Goal: Task Accomplishment & Management: Manage account settings

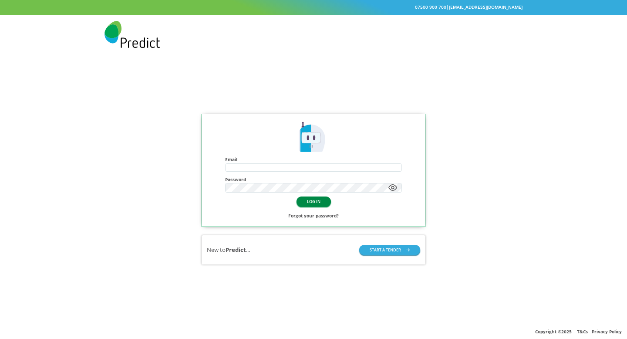
type input "**********"
click at [318, 201] on button "LOG IN" at bounding box center [313, 201] width 34 height 10
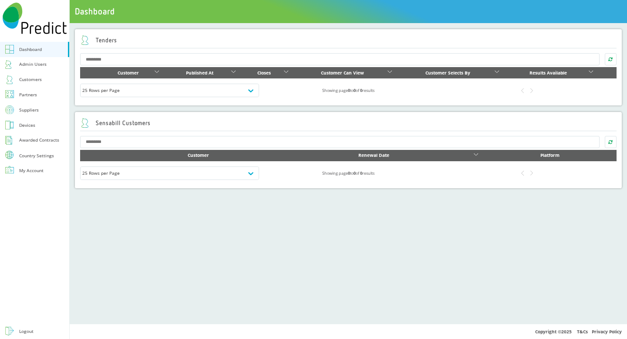
click at [32, 157] on div "Country Settings" at bounding box center [36, 155] width 35 height 4
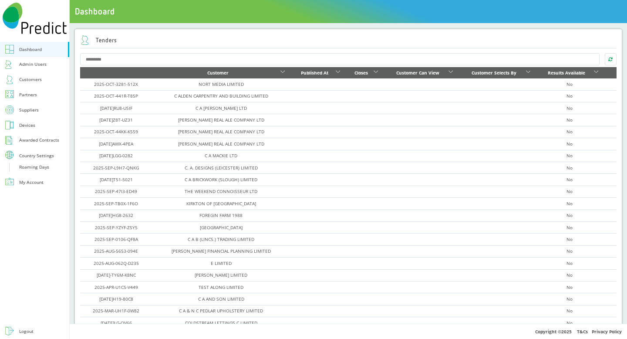
click at [28, 164] on div "Roaming Days" at bounding box center [34, 167] width 30 height 8
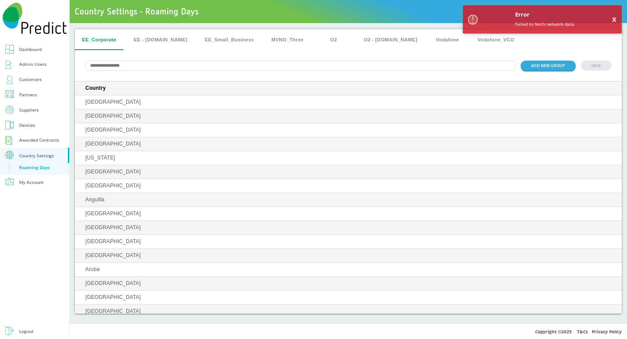
click at [316, 41] on button "O2" at bounding box center [333, 39] width 39 height 21
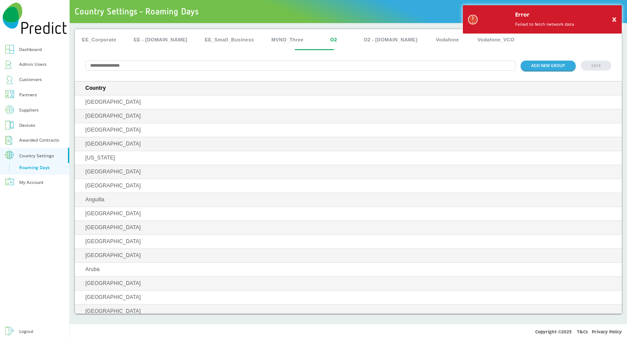
click at [517, 26] on p "Failed to fetch network data" at bounding box center [544, 24] width 59 height 8
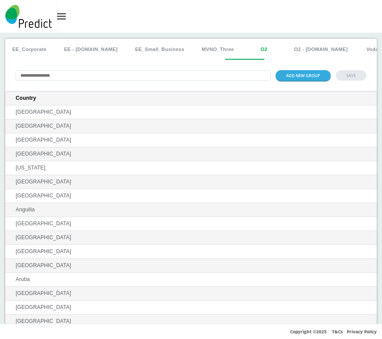
click at [201, 54] on button "MVNO_Three" at bounding box center [218, 49] width 46 height 21
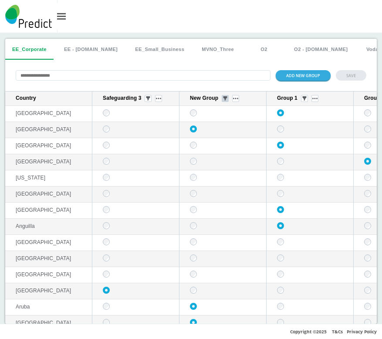
click at [227, 101] on button "sticky table" at bounding box center [224, 98] width 7 height 7
click at [247, 90] on div "ADD NEW GROUP SAVE" at bounding box center [190, 75] width 371 height 31
drag, startPoint x: 247, startPoint y: 99, endPoint x: 239, endPoint y: 100, distance: 7.4
click at [239, 100] on div "New Group" at bounding box center [224, 98] width 69 height 7
click at [244, 51] on button "O2" at bounding box center [263, 49] width 39 height 21
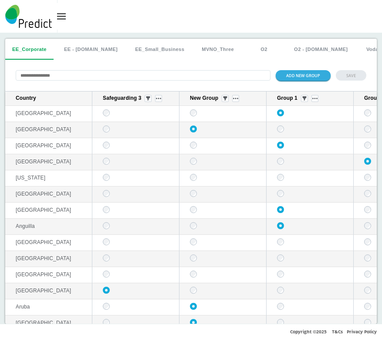
click at [244, 51] on button "O2" at bounding box center [263, 49] width 39 height 21
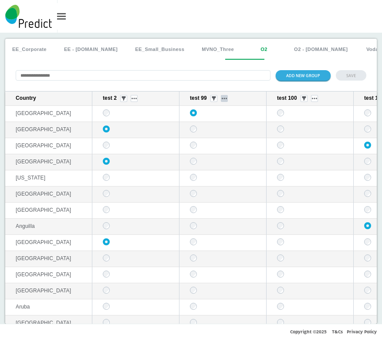
click at [225, 99] on img "sticky table" at bounding box center [223, 98] width 5 height 2
click at [218, 121] on button "Delete group" at bounding box center [225, 123] width 34 height 9
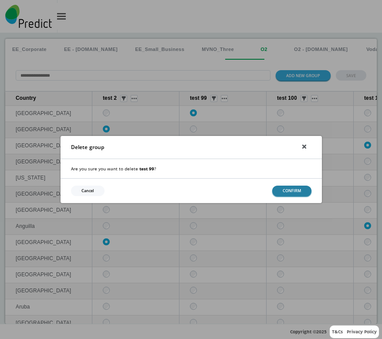
click at [292, 191] on button "CONFIRM" at bounding box center [291, 190] width 39 height 10
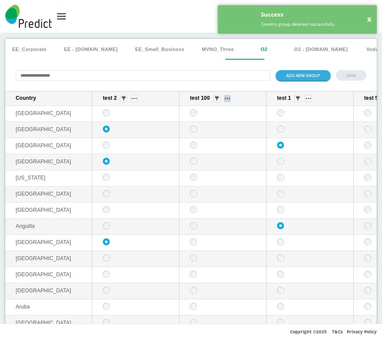
click at [228, 101] on button "sticky table" at bounding box center [227, 98] width 7 height 7
click at [228, 124] on button "Delete group" at bounding box center [228, 123] width 34 height 9
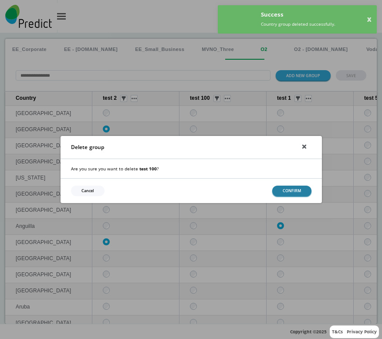
click at [279, 188] on button "CONFIRM" at bounding box center [291, 190] width 39 height 10
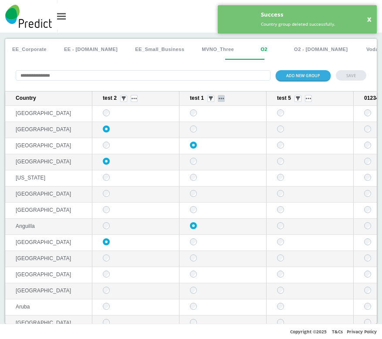
click at [221, 98] on button "sticky table" at bounding box center [221, 98] width 7 height 7
click at [221, 128] on button "Delete group" at bounding box center [222, 123] width 34 height 9
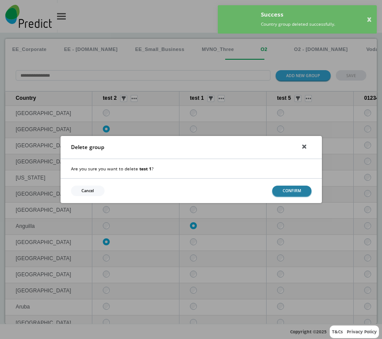
click at [278, 190] on button "CONFIRM" at bounding box center [291, 190] width 39 height 10
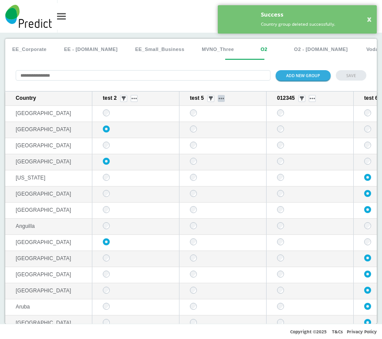
click at [223, 99] on img "sticky table" at bounding box center [220, 98] width 5 height 2
click at [224, 123] on button "Delete group" at bounding box center [222, 123] width 34 height 9
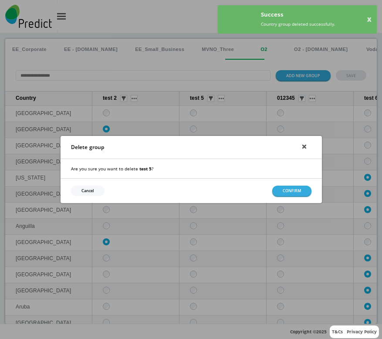
click at [294, 199] on div "Cancel CONFIRM" at bounding box center [190, 190] width 261 height 24
click at [291, 193] on button "CONFIRM" at bounding box center [291, 190] width 39 height 10
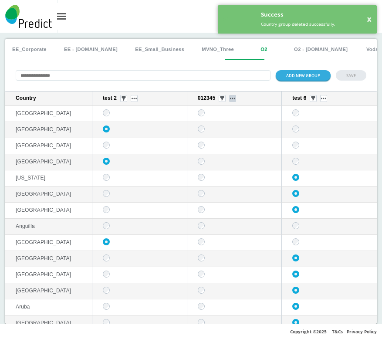
click at [229, 97] on button "sticky table" at bounding box center [232, 98] width 7 height 7
click at [232, 123] on button "Delete group" at bounding box center [228, 123] width 34 height 9
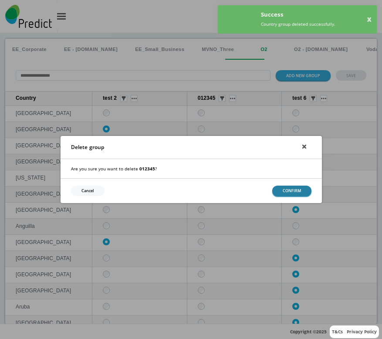
click at [277, 189] on button "CONFIRM" at bounding box center [291, 190] width 39 height 10
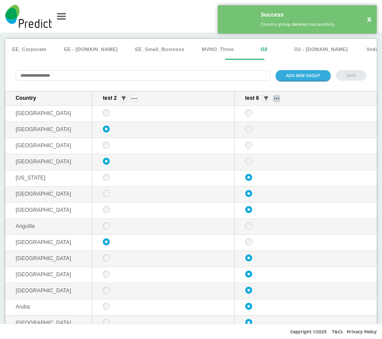
click at [273, 97] on button "sticky table" at bounding box center [276, 98] width 7 height 7
click at [269, 128] on button "Delete group" at bounding box center [270, 123] width 34 height 9
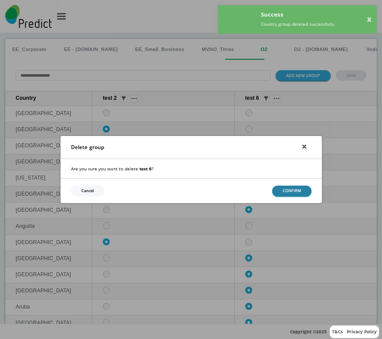
click at [281, 189] on button "CONFIRM" at bounding box center [291, 190] width 39 height 10
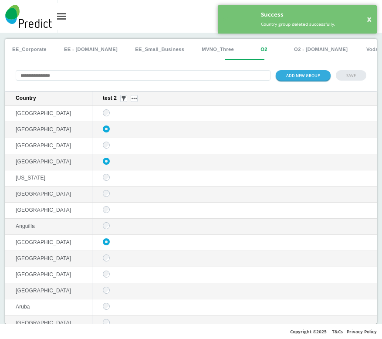
click at [197, 45] on button "MVNO_Three" at bounding box center [218, 49] width 46 height 21
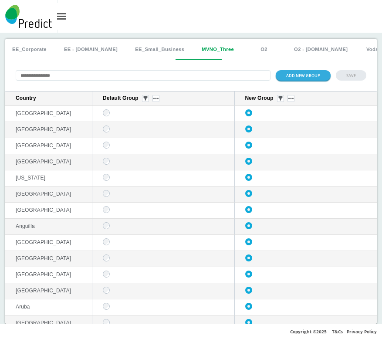
click at [293, 47] on button "O2 - [DOMAIN_NAME]" at bounding box center [320, 49] width 67 height 21
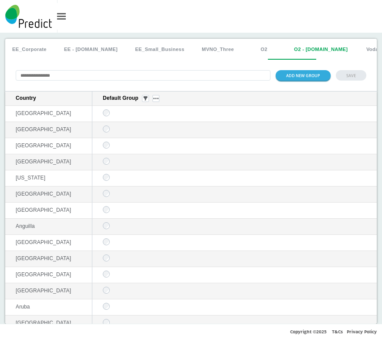
click at [358, 55] on button "Vodafone" at bounding box center [377, 49] width 39 height 21
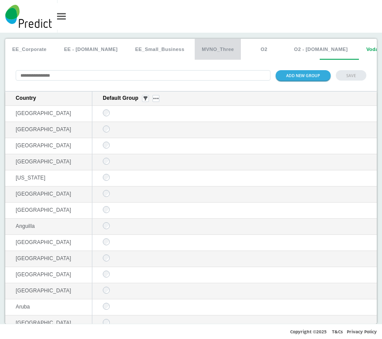
click at [195, 50] on button "MVNO_Three" at bounding box center [218, 49] width 46 height 21
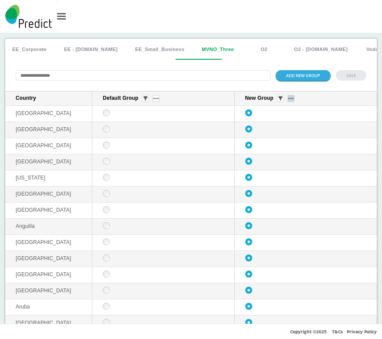
click at [287, 101] on button "sticky table" at bounding box center [290, 98] width 7 height 7
click at [283, 128] on button "Delete group" at bounding box center [285, 123] width 34 height 9
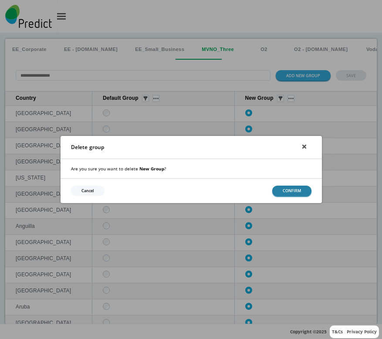
click at [287, 186] on button "CONFIRM" at bounding box center [291, 190] width 39 height 10
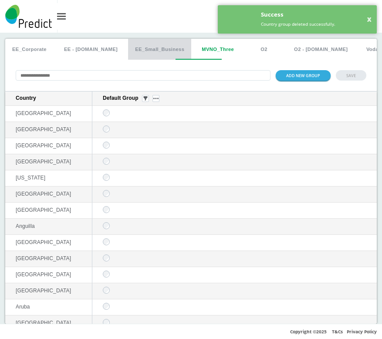
click at [151, 48] on button "EE_Small_Business" at bounding box center [159, 49] width 63 height 21
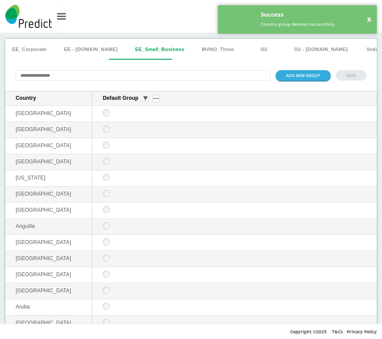
click at [84, 47] on button "EE - [DOMAIN_NAME]" at bounding box center [90, 49] width 67 height 21
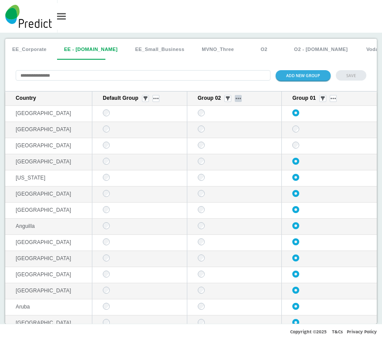
click at [236, 101] on button "sticky table" at bounding box center [238, 98] width 7 height 7
click at [230, 124] on button "Delete group" at bounding box center [234, 123] width 34 height 9
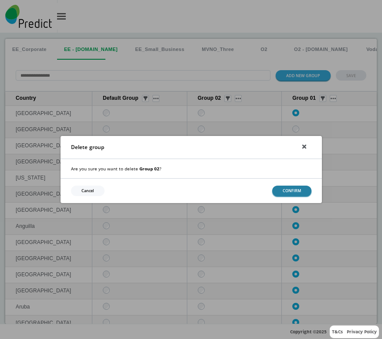
click at [292, 192] on button "CONFIRM" at bounding box center [291, 190] width 39 height 10
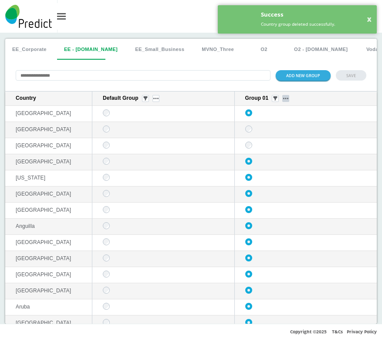
click at [282, 97] on button "sticky table" at bounding box center [285, 98] width 7 height 7
click at [279, 125] on button "Delete group" at bounding box center [279, 123] width 34 height 9
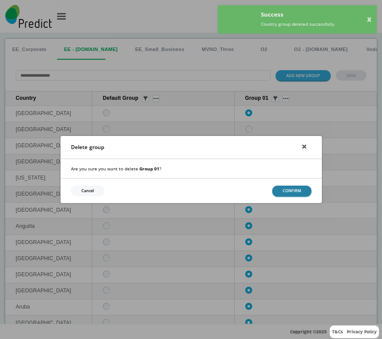
click at [284, 195] on button "CONFIRM" at bounding box center [291, 190] width 39 height 10
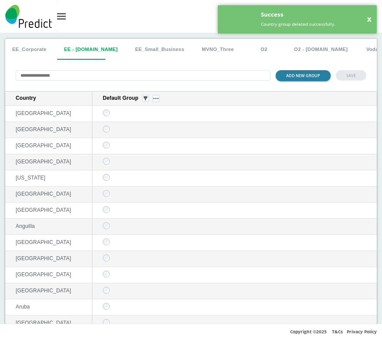
click at [286, 74] on button "ADD NEW GROUP" at bounding box center [302, 75] width 55 height 10
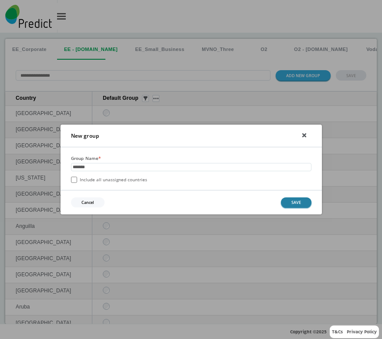
type input "*******"
click at [299, 205] on button "SAVE" at bounding box center [296, 202] width 30 height 10
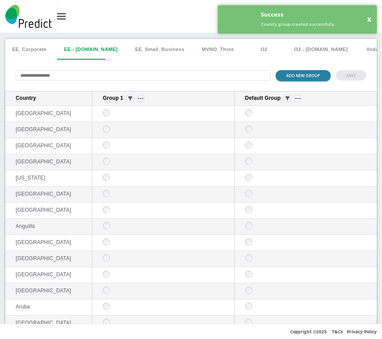
click at [294, 77] on button "ADD NEW GROUP" at bounding box center [302, 75] width 55 height 10
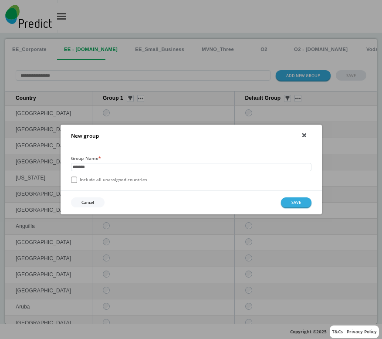
type input "*******"
click at [117, 183] on div "Group Name * ******* Include all unassigned countries" at bounding box center [190, 168] width 261 height 43
click at [115, 179] on label "Include all unassigned countries" at bounding box center [109, 179] width 76 height 6
click at [300, 201] on button "SAVE" at bounding box center [296, 202] width 30 height 10
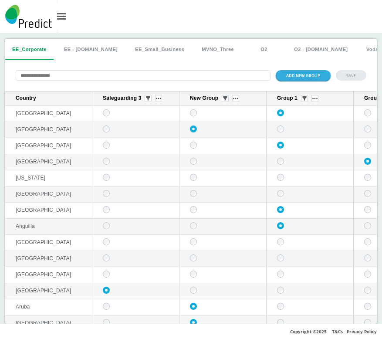
click at [81, 52] on button "EE - [DOMAIN_NAME]" at bounding box center [90, 49] width 67 height 21
click at [284, 78] on button "ADD NEW GROUP" at bounding box center [302, 75] width 55 height 10
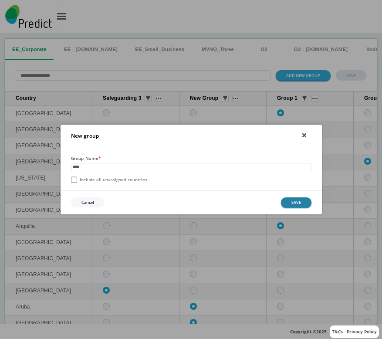
type input "****"
click at [295, 200] on button "SAVE" at bounding box center [296, 202] width 30 height 10
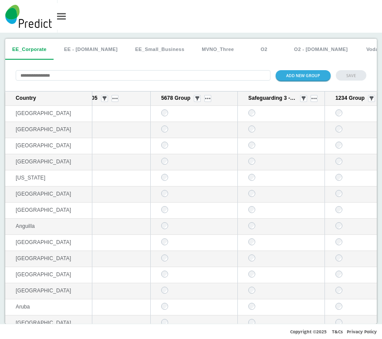
scroll to position [0, 293]
click at [244, 54] on button "O2" at bounding box center [263, 49] width 39 height 21
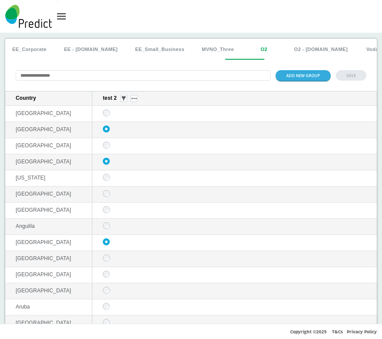
scroll to position [0, 0]
click at [293, 51] on button "O2 - [DOMAIN_NAME]" at bounding box center [320, 49] width 67 height 21
click at [358, 53] on button "Vodafone" at bounding box center [377, 49] width 39 height 21
click at [254, 49] on button "O2" at bounding box center [263, 49] width 39 height 21
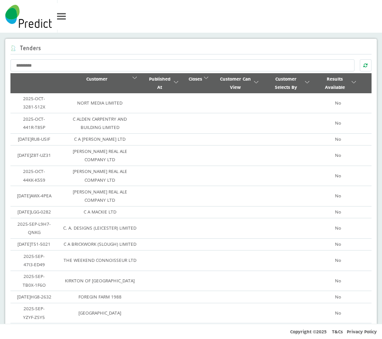
click at [64, 20] on div at bounding box center [61, 16] width 19 height 27
click at [64, 17] on div at bounding box center [61, 16] width 9 height 1
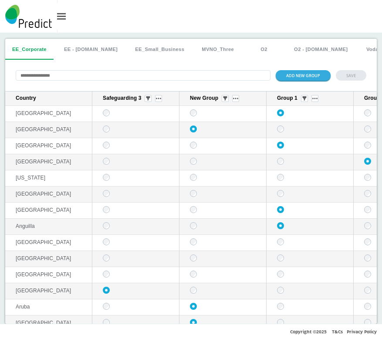
click at [252, 30] on div "Dashboard Admin Users Customers Partners Suppliers Devices Awarded Contracts Co…" at bounding box center [191, 169] width 382 height 339
click at [235, 100] on button "sticky table" at bounding box center [235, 98] width 7 height 7
click at [232, 124] on button "Delete group" at bounding box center [236, 123] width 34 height 9
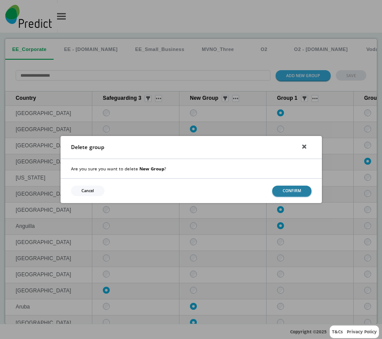
click at [282, 194] on button "CONFIRM" at bounding box center [291, 190] width 39 height 10
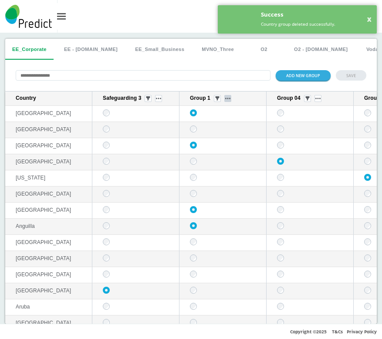
click at [226, 102] on button "sticky table" at bounding box center [227, 98] width 7 height 7
click at [231, 128] on button "Delete group" at bounding box center [228, 123] width 34 height 9
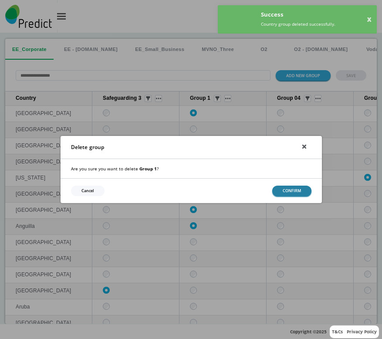
click at [283, 191] on button "CONFIRM" at bounding box center [291, 190] width 39 height 10
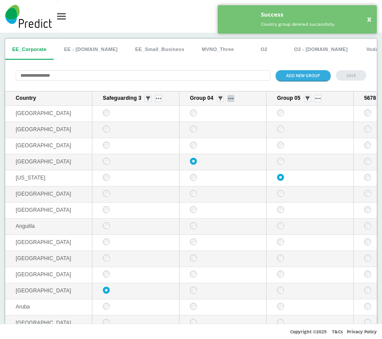
click at [232, 101] on button "sticky table" at bounding box center [230, 98] width 7 height 7
click at [233, 124] on button "Delete group" at bounding box center [231, 123] width 34 height 9
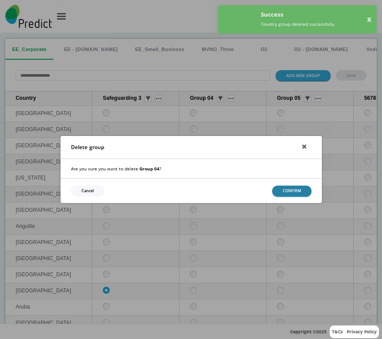
click at [290, 187] on button "CONFIRM" at bounding box center [291, 190] width 39 height 10
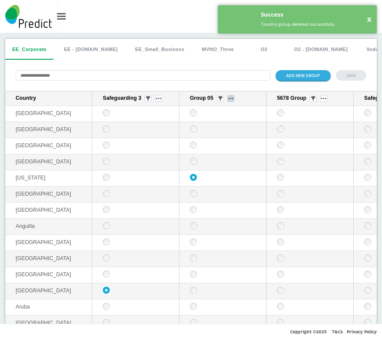
click at [230, 101] on button "sticky table" at bounding box center [230, 98] width 7 height 7
click at [238, 128] on button "Delete group" at bounding box center [231, 123] width 34 height 9
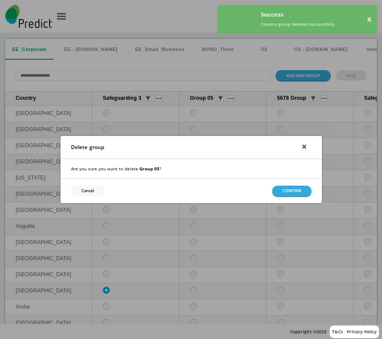
click at [285, 195] on div "Cancel CONFIRM" at bounding box center [190, 190] width 261 height 24
click at [284, 191] on button "CONFIRM" at bounding box center [291, 190] width 39 height 10
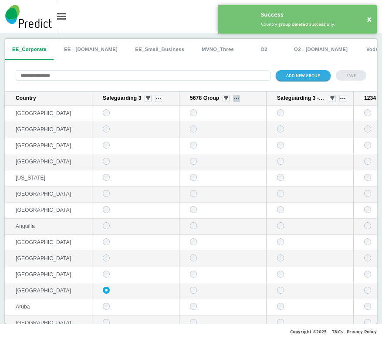
click at [237, 101] on button "sticky table" at bounding box center [236, 98] width 7 height 7
click at [240, 121] on button "Delete group" at bounding box center [237, 123] width 34 height 9
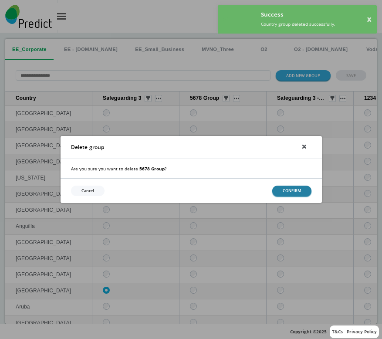
click at [278, 190] on button "CONFIRM" at bounding box center [291, 190] width 39 height 10
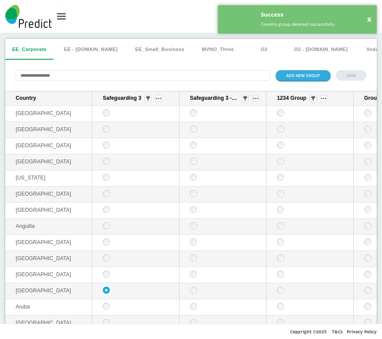
click at [256, 102] on div "Safeguarding 3 - Designated Liaison Person Designated Laison PersonSafeguarding…" at bounding box center [224, 98] width 69 height 7
click at [256, 101] on button "sticky table" at bounding box center [255, 98] width 7 height 7
click at [258, 127] on button "Delete group" at bounding box center [256, 123] width 34 height 9
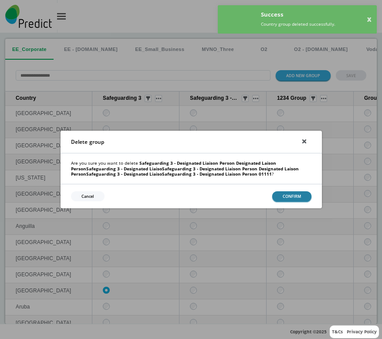
click at [297, 196] on button "CONFIRM" at bounding box center [291, 196] width 39 height 10
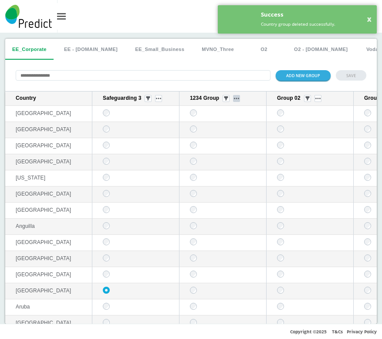
click at [237, 99] on img "sticky table" at bounding box center [236, 98] width 5 height 2
click at [239, 126] on button "Delete group" at bounding box center [237, 123] width 34 height 9
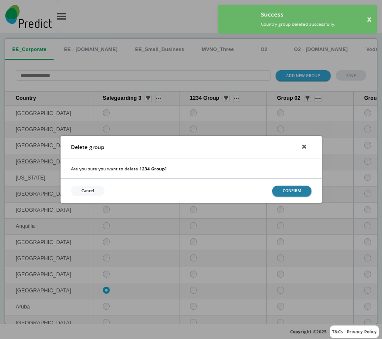
click at [278, 188] on button "CONFIRM" at bounding box center [291, 190] width 39 height 10
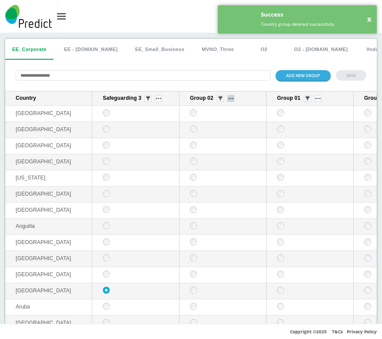
click at [228, 96] on button "sticky table" at bounding box center [230, 98] width 7 height 7
click at [235, 124] on button "Delete group" at bounding box center [231, 123] width 34 height 9
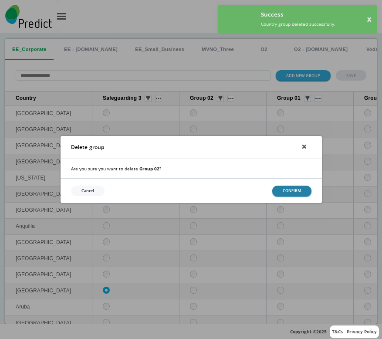
click at [289, 188] on button "CONFIRM" at bounding box center [291, 190] width 39 height 10
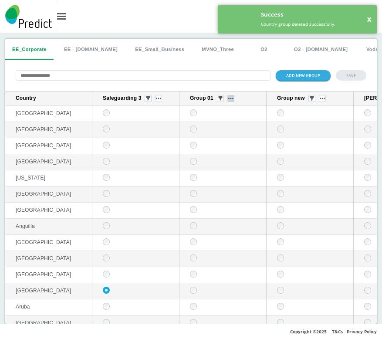
click at [234, 99] on button "sticky table" at bounding box center [230, 98] width 7 height 7
click at [241, 125] on button "Delete group" at bounding box center [231, 123] width 34 height 9
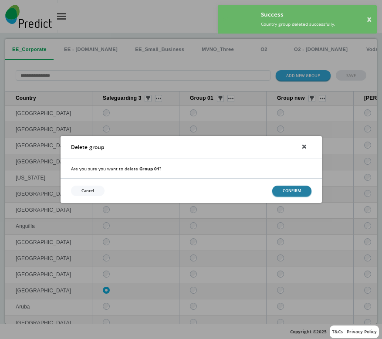
click at [284, 195] on button "CONFIRM" at bounding box center [291, 190] width 39 height 10
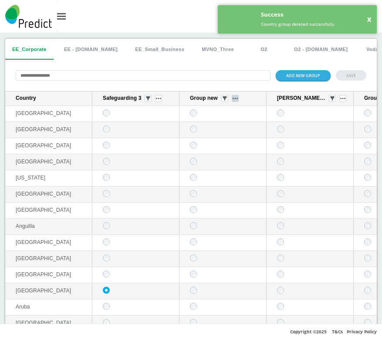
click at [234, 97] on button "sticky table" at bounding box center [235, 98] width 7 height 7
click at [237, 125] on button "Delete group" at bounding box center [235, 123] width 34 height 9
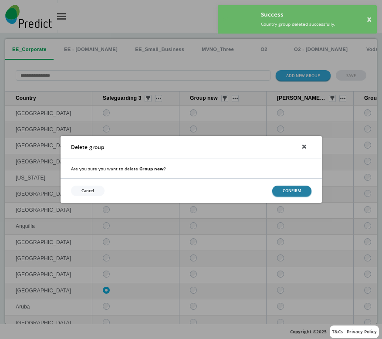
click at [278, 189] on button "CONFIRM" at bounding box center [291, 190] width 39 height 10
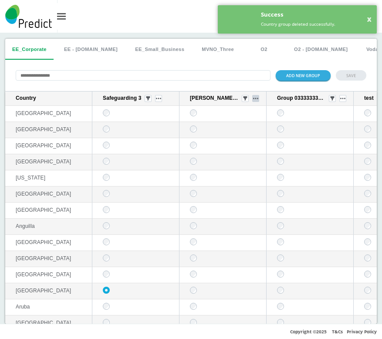
click at [254, 101] on button "sticky table" at bounding box center [255, 98] width 7 height 7
click at [262, 127] on button "Delete group" at bounding box center [256, 123] width 34 height 9
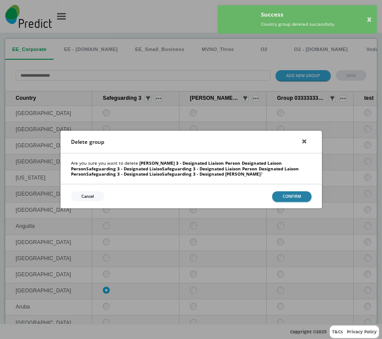
click at [294, 192] on button "CONFIRM" at bounding box center [291, 196] width 39 height 10
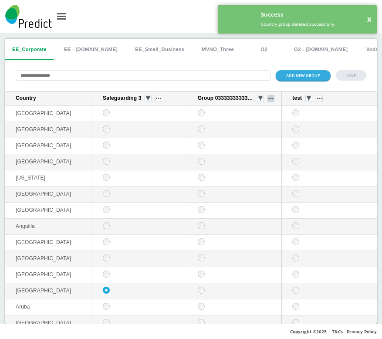
click at [267, 102] on button "sticky table" at bounding box center [270, 98] width 7 height 7
click at [266, 127] on button "Delete group" at bounding box center [262, 123] width 34 height 9
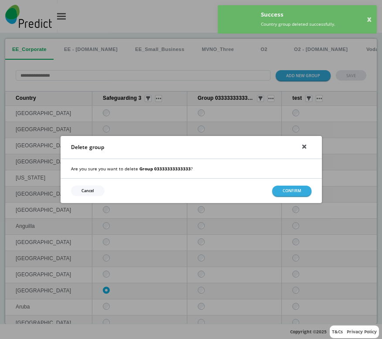
click at [285, 184] on div "Cancel CONFIRM" at bounding box center [190, 190] width 261 height 24
click at [285, 185] on button "CONFIRM" at bounding box center [291, 190] width 39 height 10
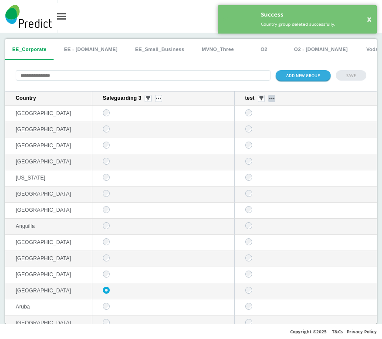
click at [269, 99] on img "sticky table" at bounding box center [271, 98] width 5 height 2
click at [265, 125] on button "Delete group" at bounding box center [265, 123] width 34 height 9
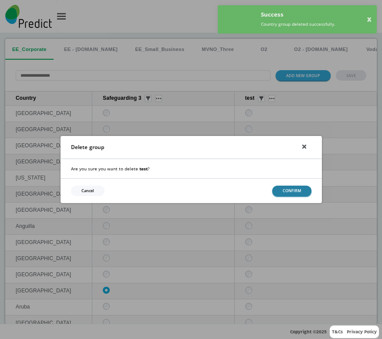
click at [296, 187] on button "CONFIRM" at bounding box center [291, 190] width 39 height 10
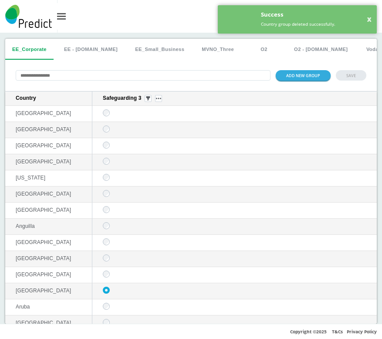
click at [70, 55] on button "EE - [DOMAIN_NAME]" at bounding box center [90, 49] width 67 height 21
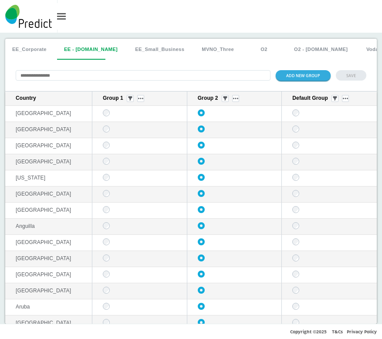
click at [230, 103] on th "Group 2" at bounding box center [234, 98] width 95 height 14
click at [232, 98] on button "sticky table" at bounding box center [235, 98] width 7 height 7
click at [230, 125] on button "Delete group" at bounding box center [232, 123] width 34 height 9
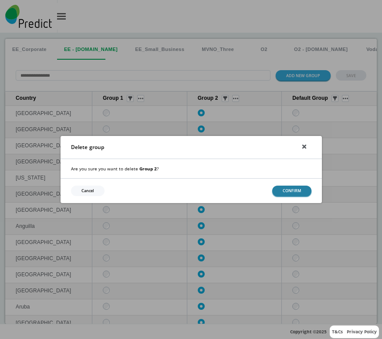
click at [280, 186] on button "CONFIRM" at bounding box center [291, 190] width 39 height 10
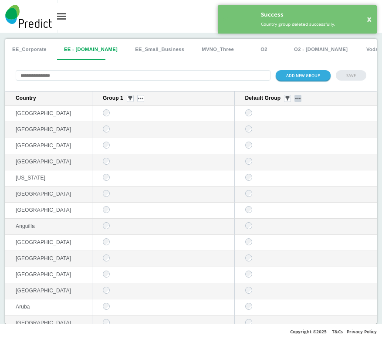
click at [294, 96] on button "sticky table" at bounding box center [297, 98] width 7 height 7
click at [292, 119] on div "Edit group Delete group" at bounding box center [292, 117] width 42 height 29
click at [291, 120] on button "Delete group" at bounding box center [292, 123] width 34 height 9
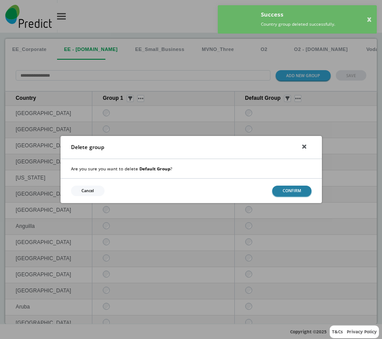
click at [279, 193] on button "CONFIRM" at bounding box center [291, 190] width 39 height 10
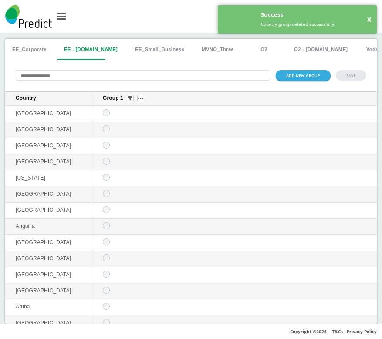
click at [143, 50] on button "EE_Small_Business" at bounding box center [159, 49] width 63 height 21
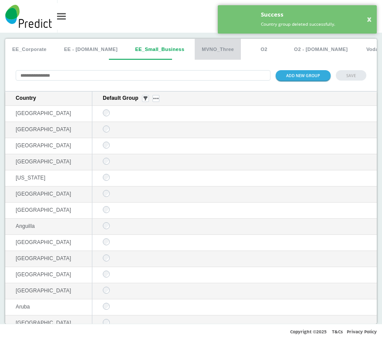
click at [195, 52] on button "MVNO_Three" at bounding box center [218, 49] width 46 height 21
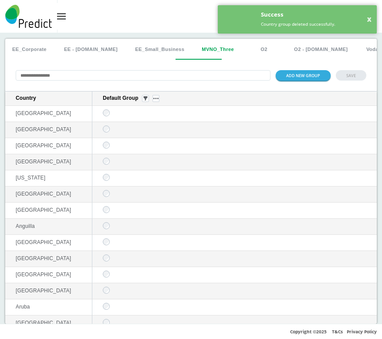
click at [244, 52] on button "O2" at bounding box center [263, 49] width 39 height 21
click at [287, 54] on button "O2 - [DOMAIN_NAME]" at bounding box center [320, 49] width 67 height 21
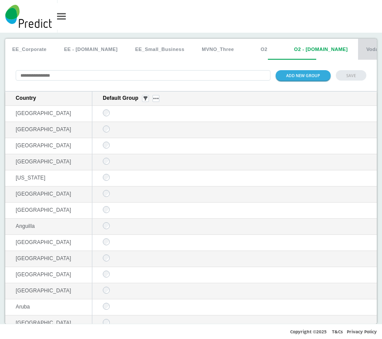
click at [358, 57] on button "Vodafone" at bounding box center [377, 49] width 39 height 21
click at [248, 50] on button "O2" at bounding box center [263, 49] width 39 height 21
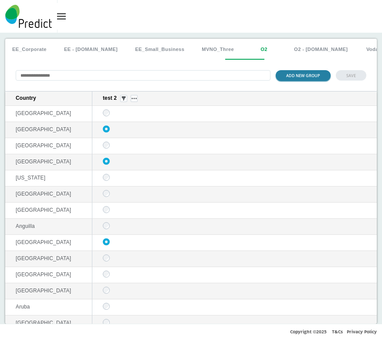
click at [293, 71] on button "ADD NEW GROUP" at bounding box center [302, 75] width 55 height 10
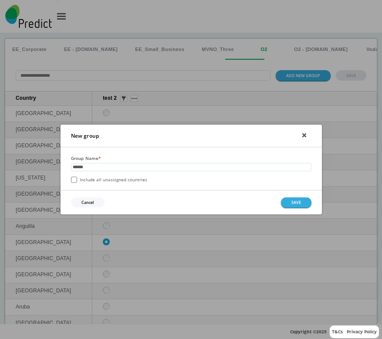
type input "******"
click at [76, 183] on div "Group Name * ****** Include all unassigned countries" at bounding box center [190, 168] width 261 height 43
click at [299, 206] on button "SAVE" at bounding box center [296, 202] width 30 height 10
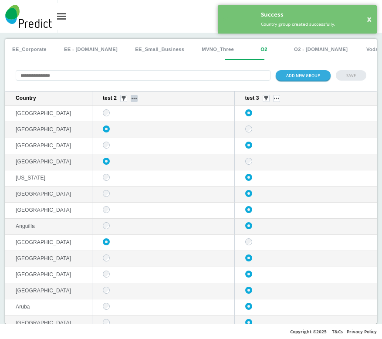
click at [135, 99] on img "sticky table" at bounding box center [133, 98] width 5 height 2
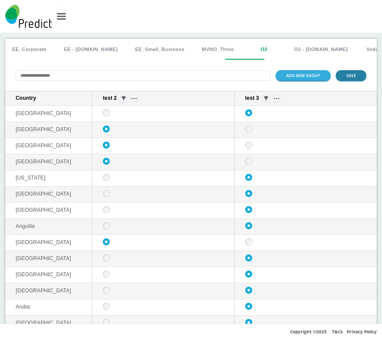
click at [349, 74] on button "SAVE" at bounding box center [351, 75] width 30 height 10
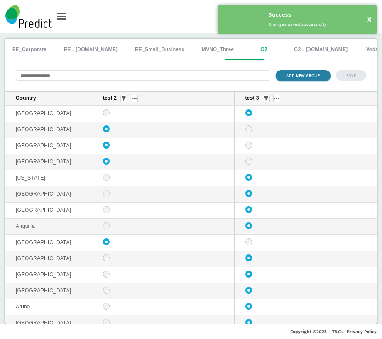
click at [288, 79] on button "ADD NEW GROUP" at bounding box center [302, 75] width 55 height 10
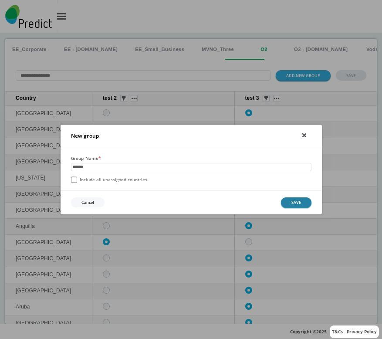
type input "******"
click at [296, 198] on button "SAVE" at bounding box center [296, 202] width 30 height 10
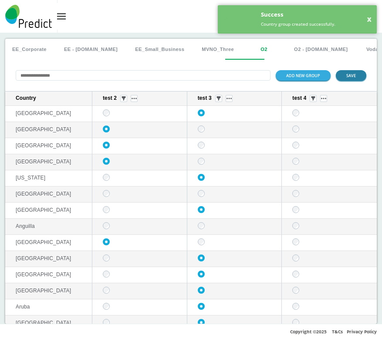
click at [336, 80] on button "SAVE" at bounding box center [351, 75] width 30 height 10
click at [298, 80] on button "ADD NEW GROUP" at bounding box center [302, 75] width 55 height 10
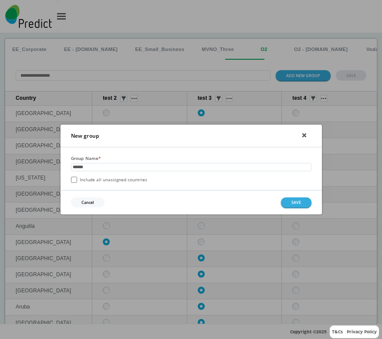
type input "******"
click at [121, 178] on label "Include all unassigned countries" at bounding box center [109, 179] width 76 height 6
click at [288, 205] on button "SAVE" at bounding box center [296, 202] width 30 height 10
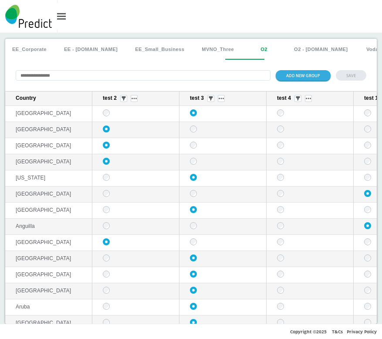
click at [14, 55] on button "EE_Corporate" at bounding box center [29, 49] width 48 height 21
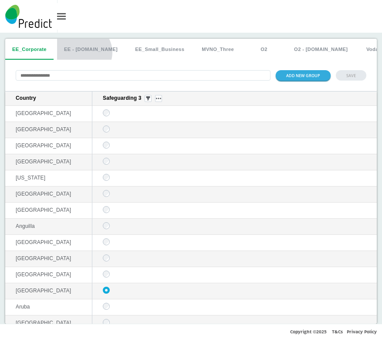
click at [83, 52] on button "EE - [DOMAIN_NAME]" at bounding box center [90, 49] width 67 height 21
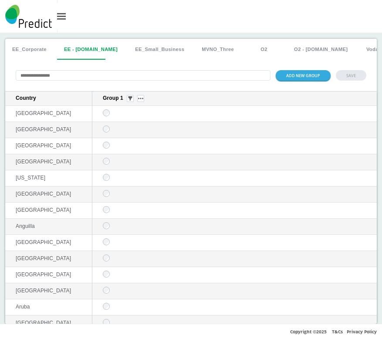
click at [128, 54] on button "EE_Small_Business" at bounding box center [159, 49] width 63 height 21
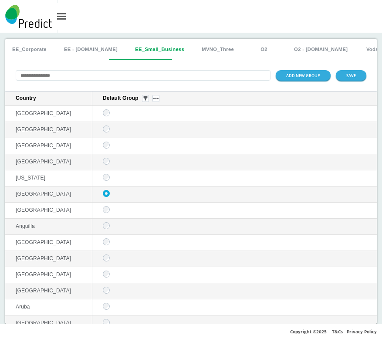
click at [107, 218] on td "sticky table" at bounding box center [234, 210] width 284 height 16
click at [197, 47] on button "MVNO_Three" at bounding box center [218, 49] width 46 height 21
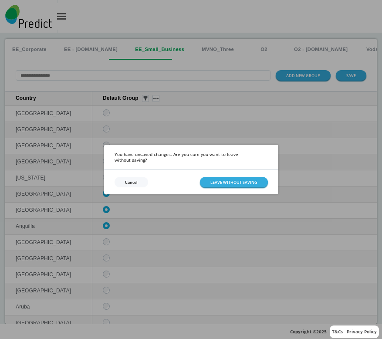
click at [138, 177] on button "Cancel" at bounding box center [131, 182] width 34 height 10
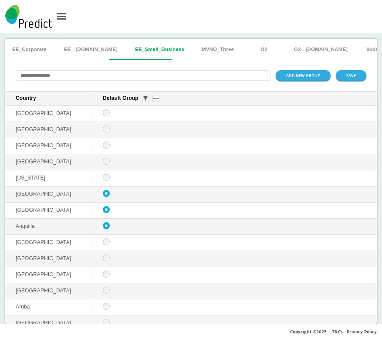
click at [210, 48] on button "MVNO_Three" at bounding box center [218, 49] width 46 height 21
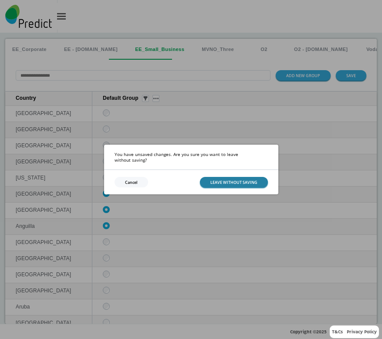
click at [248, 177] on button "LEAVE WITHOUT SAVING" at bounding box center [234, 182] width 68 height 10
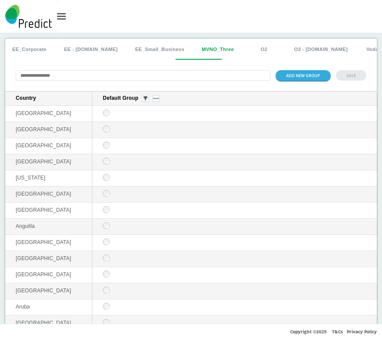
click at [151, 49] on button "EE_Small_Business" at bounding box center [159, 49] width 63 height 21
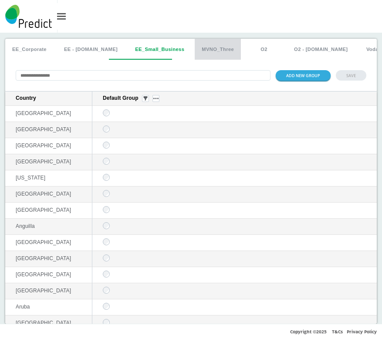
click at [198, 50] on button "MVNO_Three" at bounding box center [218, 49] width 46 height 21
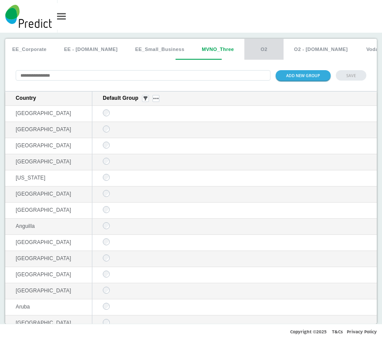
click at [254, 47] on button "O2" at bounding box center [263, 49] width 39 height 21
